Goal: Information Seeking & Learning: Learn about a topic

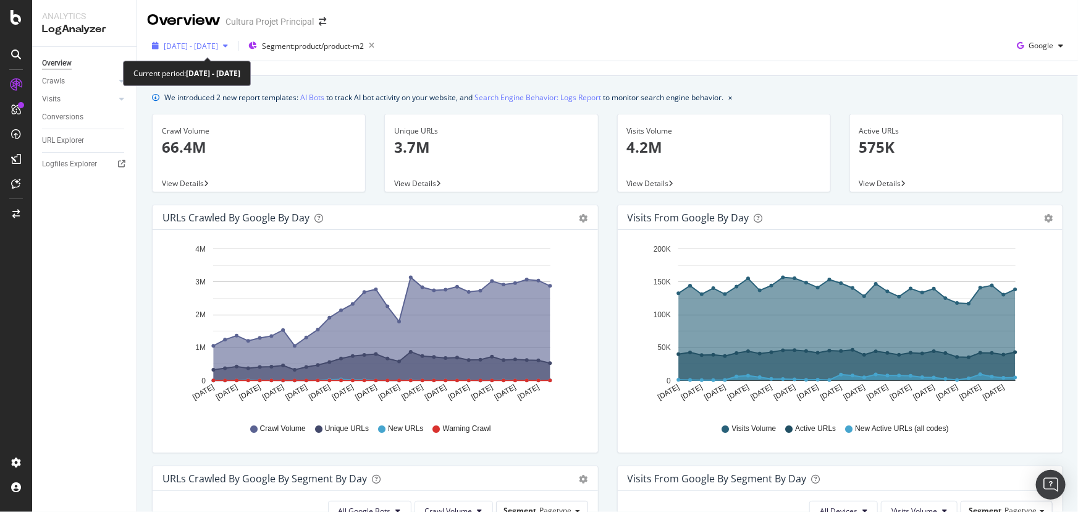
click at [218, 42] on span "[DATE] - [DATE]" at bounding box center [191, 46] width 54 height 11
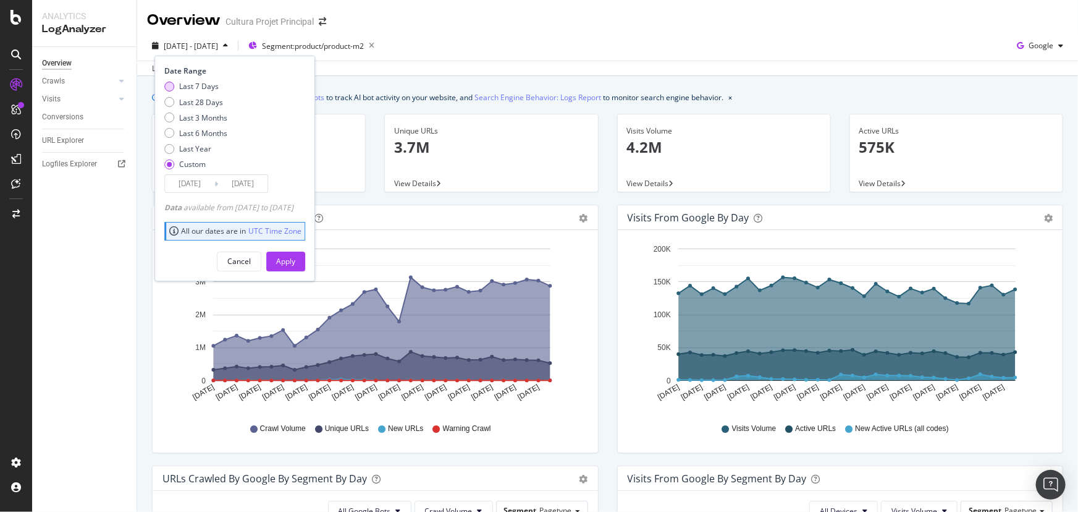
click at [200, 85] on div "Last 7 Days" at bounding box center [199, 86] width 40 height 11
type input "[DATE]"
click at [295, 260] on div "Apply" at bounding box center [285, 261] width 19 height 11
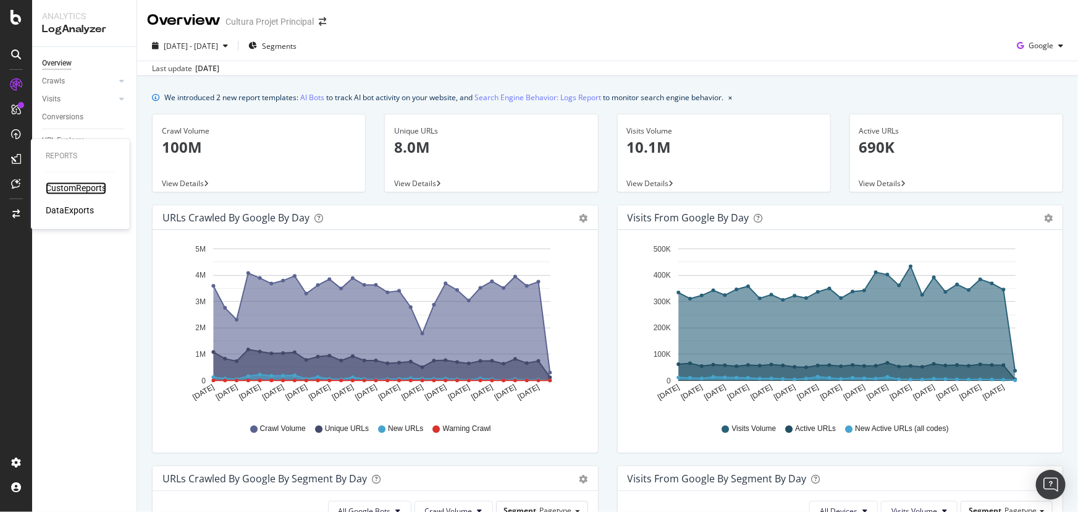
click at [83, 187] on div "CustomReports" at bounding box center [76, 188] width 61 height 12
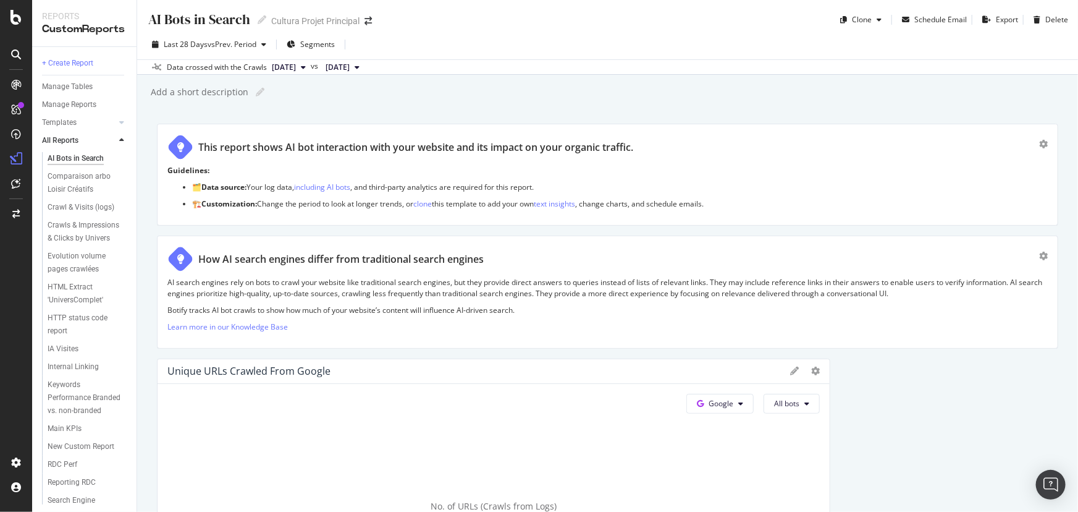
scroll to position [135, 0]
click at [42, 304] on div "Keywords Performance Branded vs. non-branded" at bounding box center [89, 326] width 95 height 44
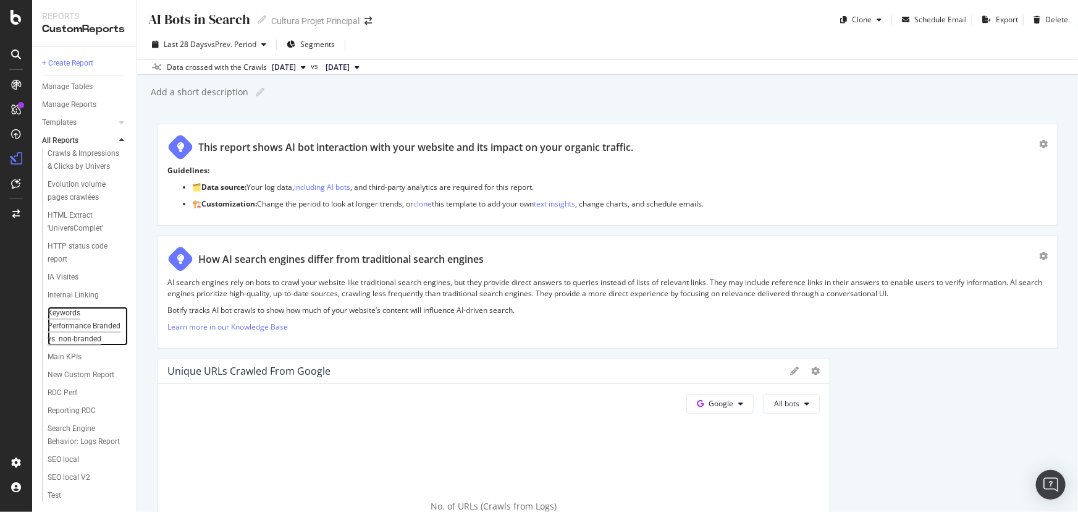
click at [49, 306] on div "Keywords Performance Branded vs. non-branded" at bounding box center [85, 325] width 75 height 39
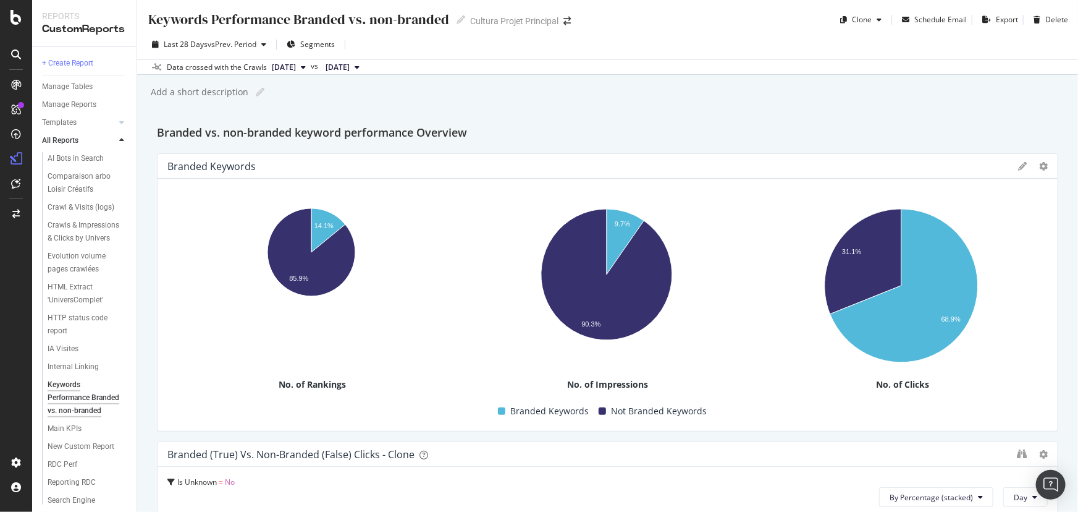
click at [296, 66] on span "2025 Oct. 7th" at bounding box center [284, 67] width 24 height 11
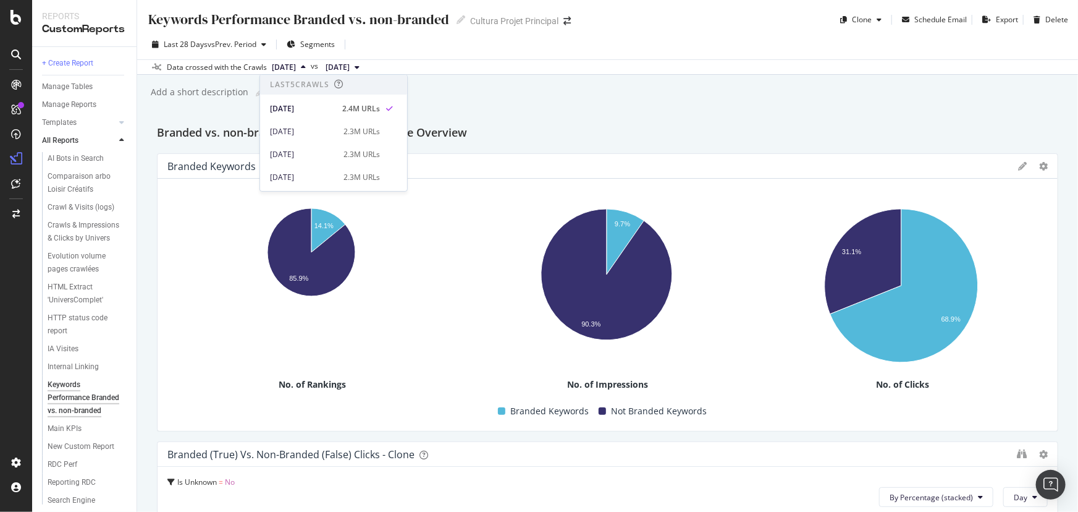
click at [296, 66] on span "2025 Oct. 7th" at bounding box center [284, 67] width 24 height 11
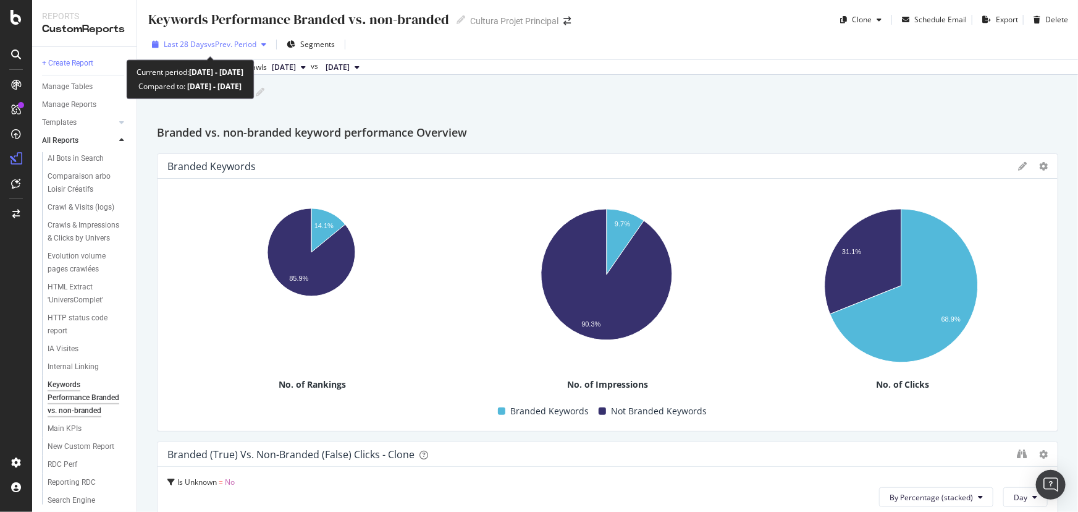
click at [260, 43] on div "button" at bounding box center [263, 44] width 15 height 7
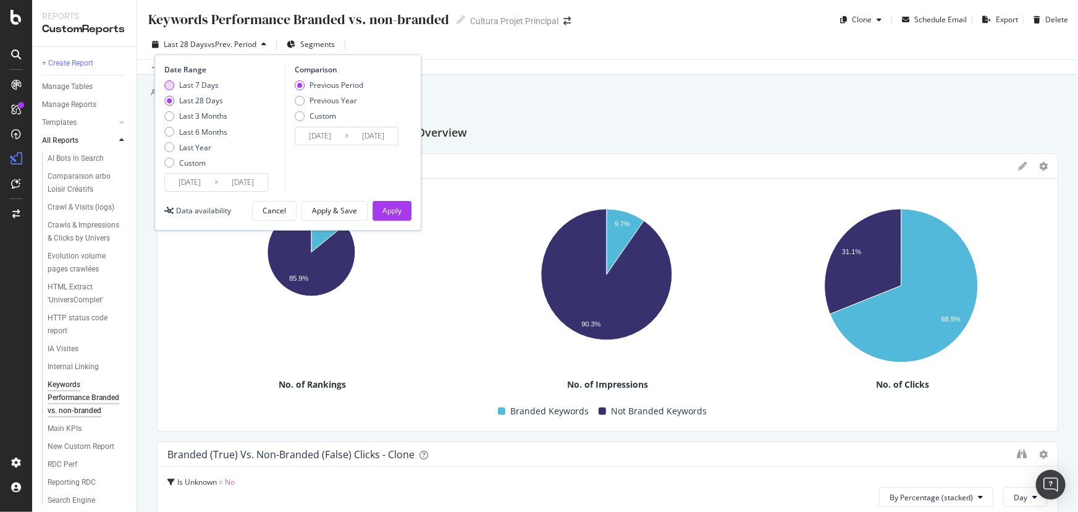
click at [208, 82] on div "Last 7 Days" at bounding box center [199, 85] width 40 height 11
type input "2025/10/04"
type input "2025/09/27"
type input "2025/10/03"
click at [405, 216] on button "Apply" at bounding box center [392, 211] width 39 height 20
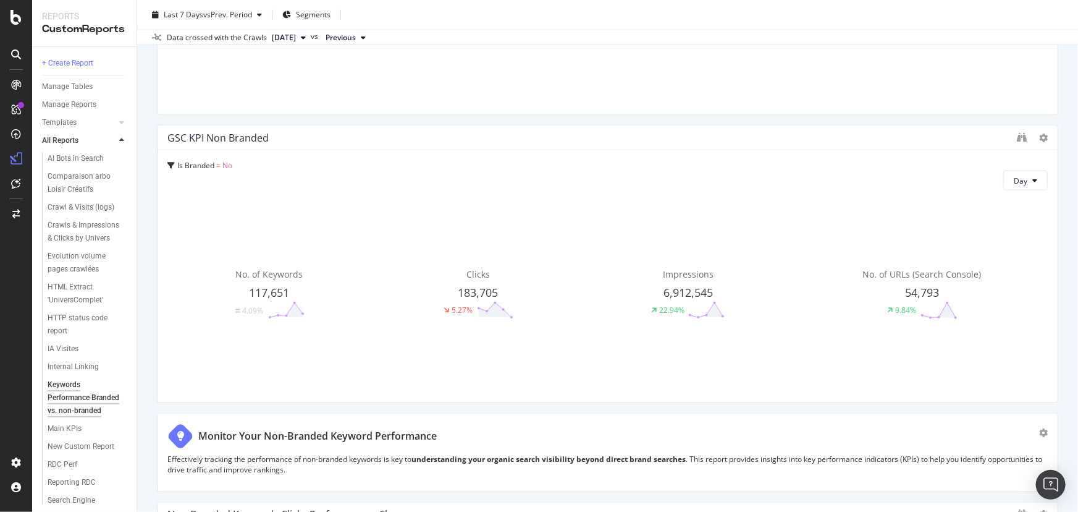
scroll to position [908, 0]
